Goal: Transaction & Acquisition: Purchase product/service

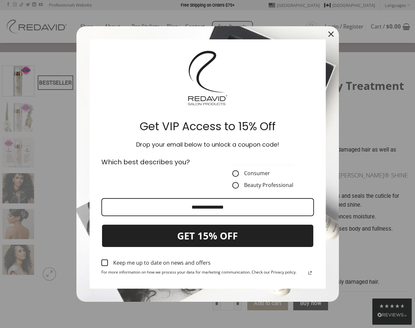
click at [331, 34] on icon "close icon" at bounding box center [330, 33] width 5 height 5
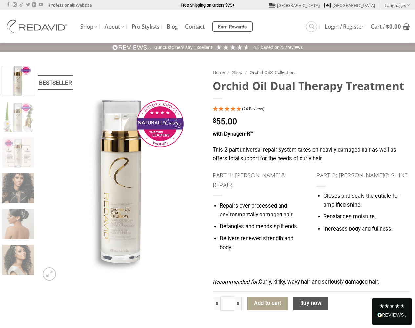
click at [227, 296] on input "*" at bounding box center [227, 303] width 14 height 14
type input "*"
click at [268, 296] on button "Add to cart" at bounding box center [267, 303] width 41 height 14
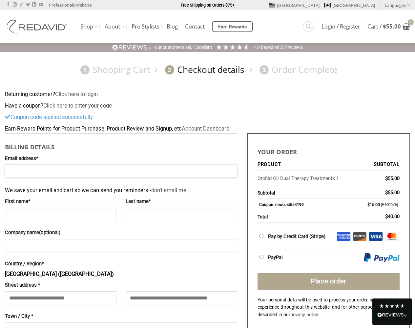
click at [121, 171] on input "Email address *" at bounding box center [121, 171] width 232 height 13
type input "**********"
